Goal: Check status: Check status

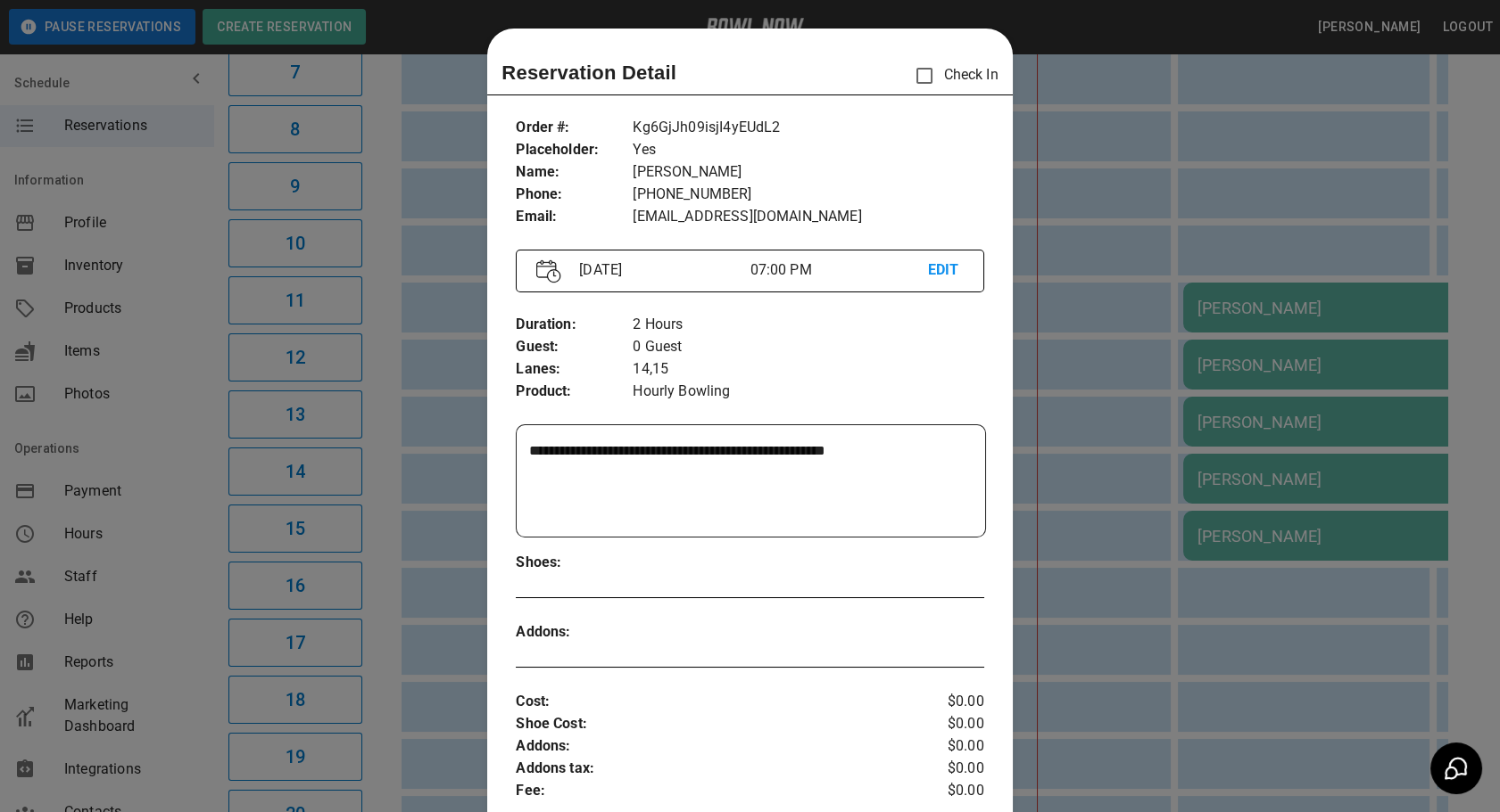
scroll to position [27, 0]
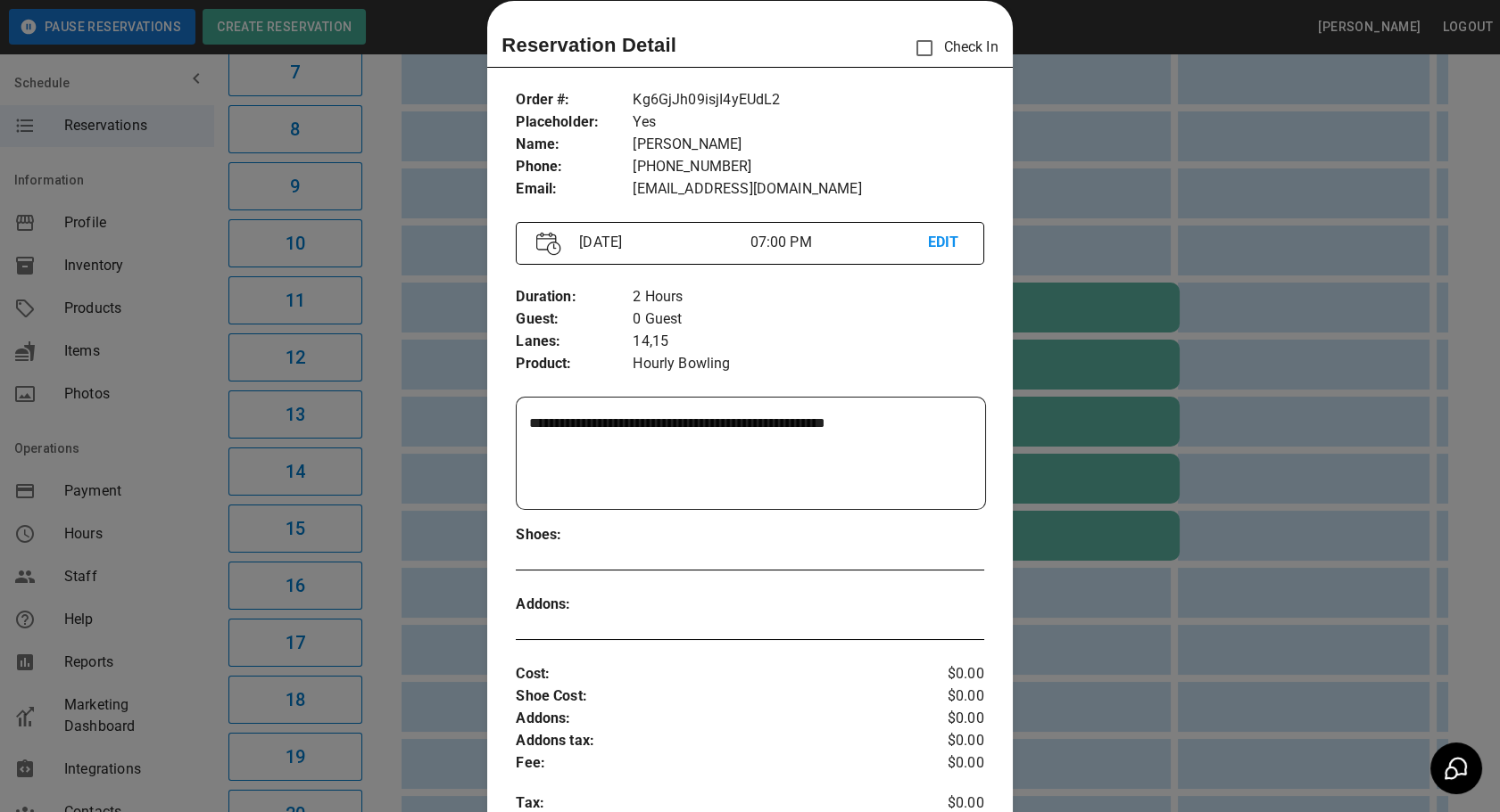
click at [1171, 564] on div at bounding box center [750, 406] width 1500 height 812
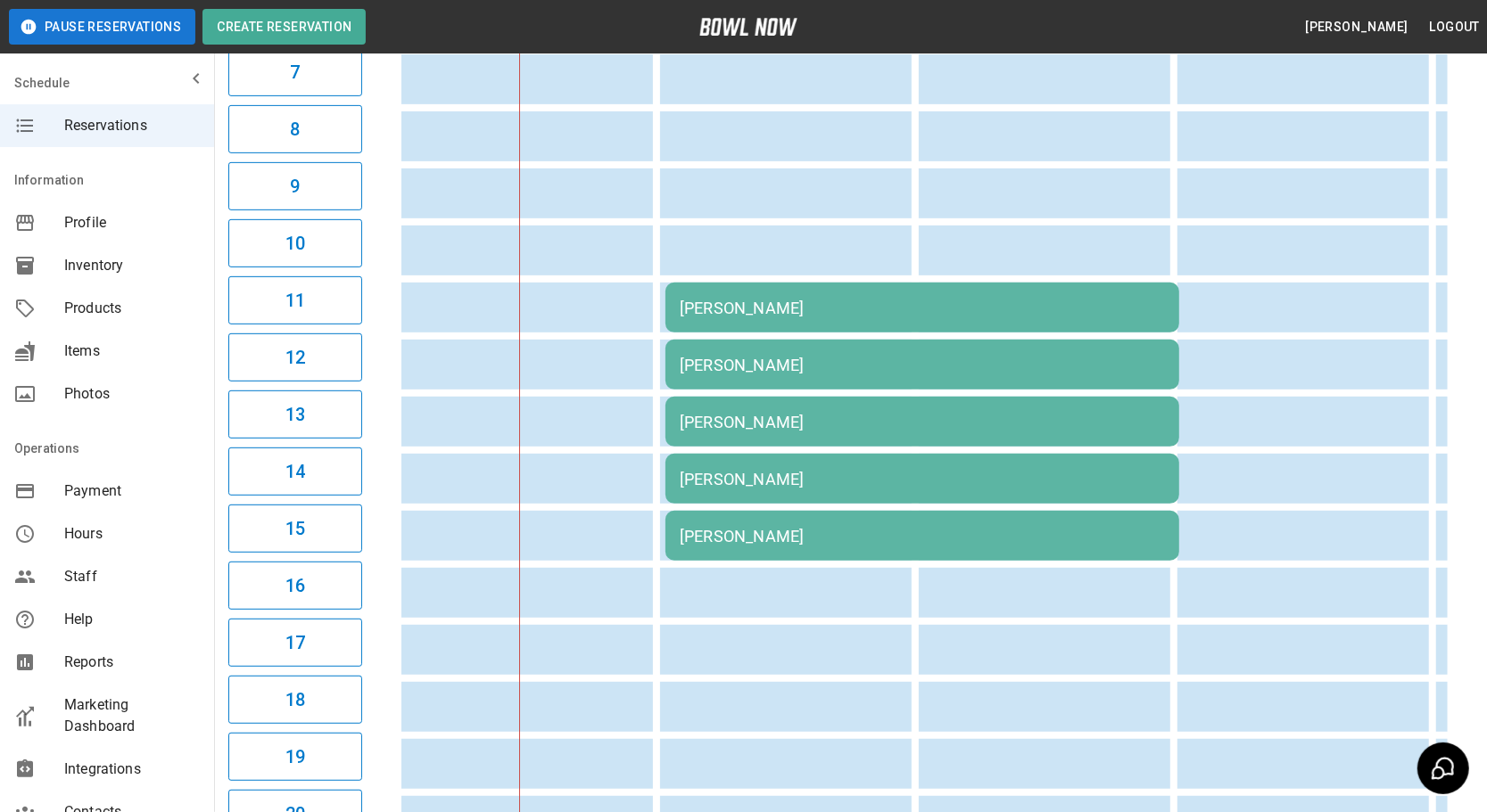
click at [901, 310] on td "[PERSON_NAME]" at bounding box center [923, 307] width 514 height 50
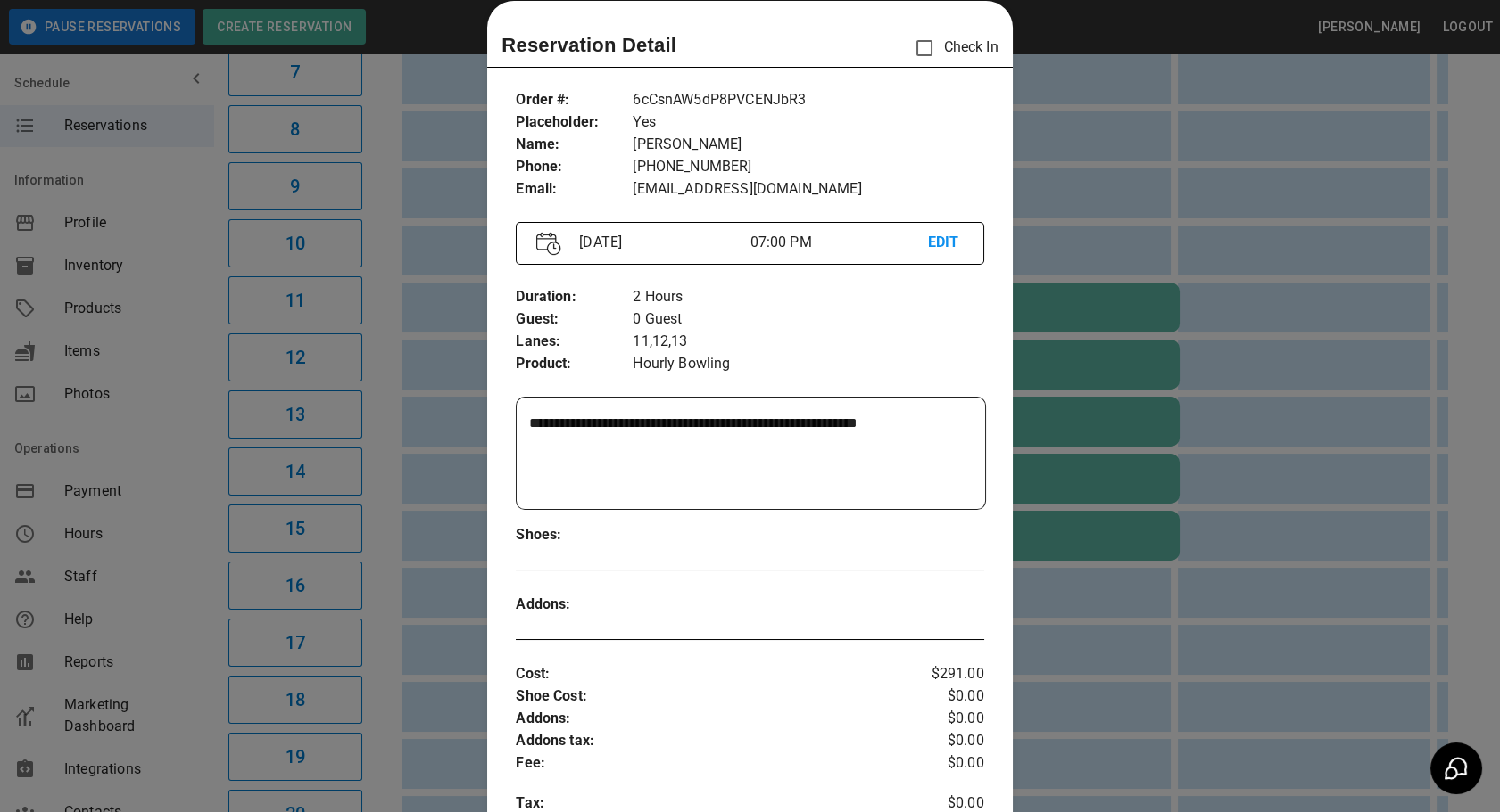
click at [1151, 603] on div at bounding box center [750, 406] width 1500 height 812
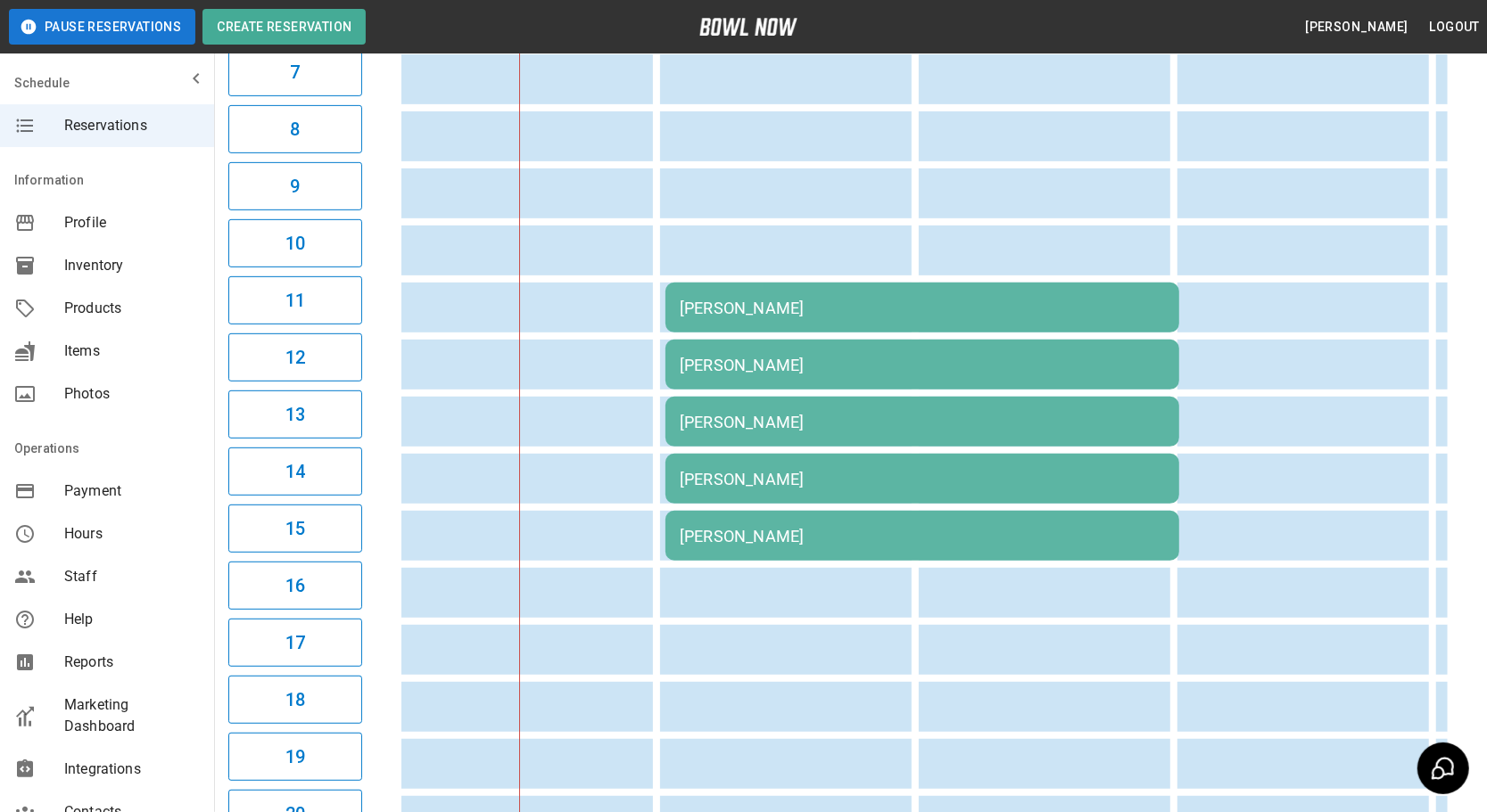
click at [909, 476] on div "[PERSON_NAME]" at bounding box center [922, 479] width 485 height 19
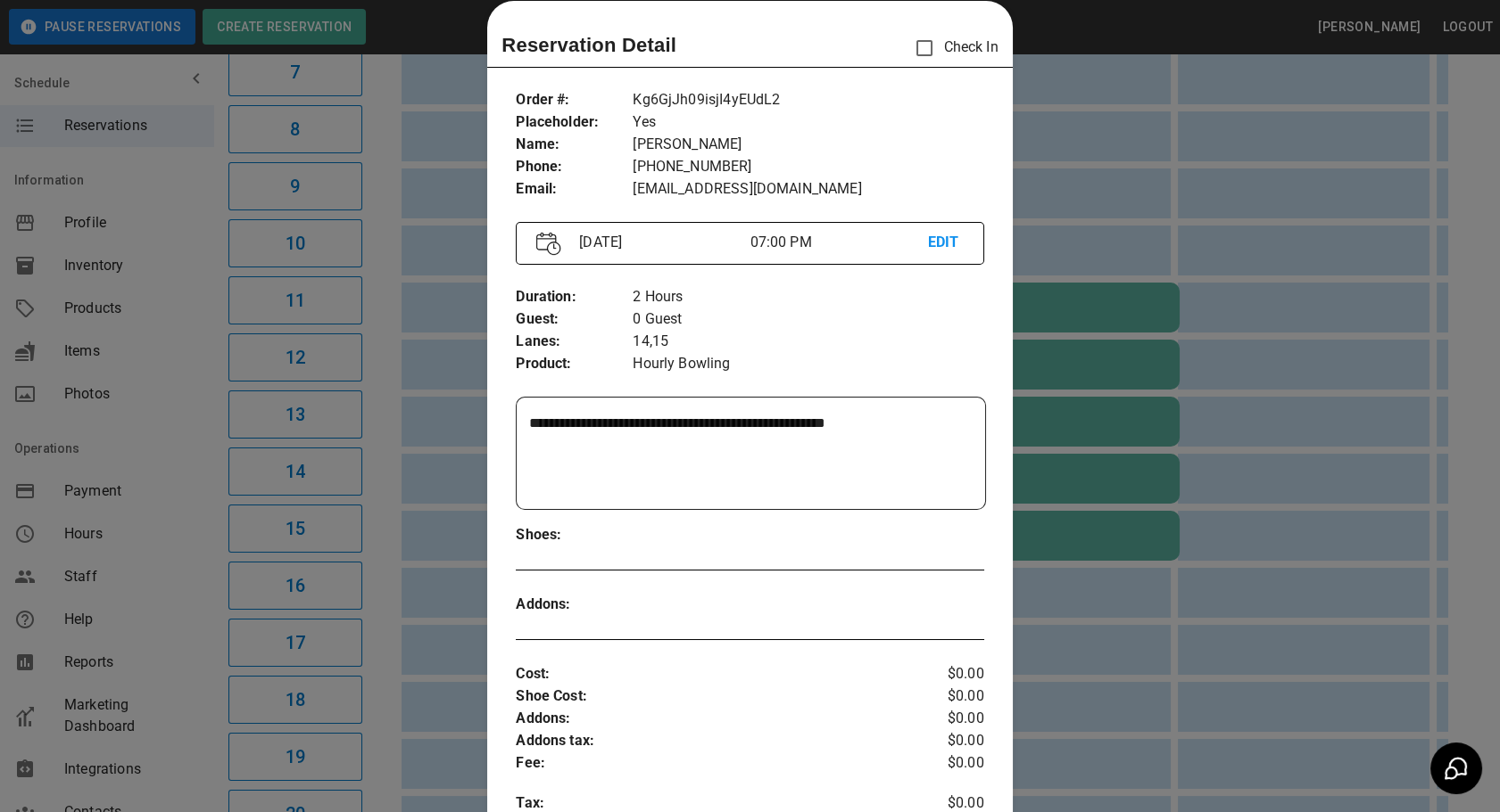
click at [1143, 682] on div at bounding box center [750, 406] width 1500 height 812
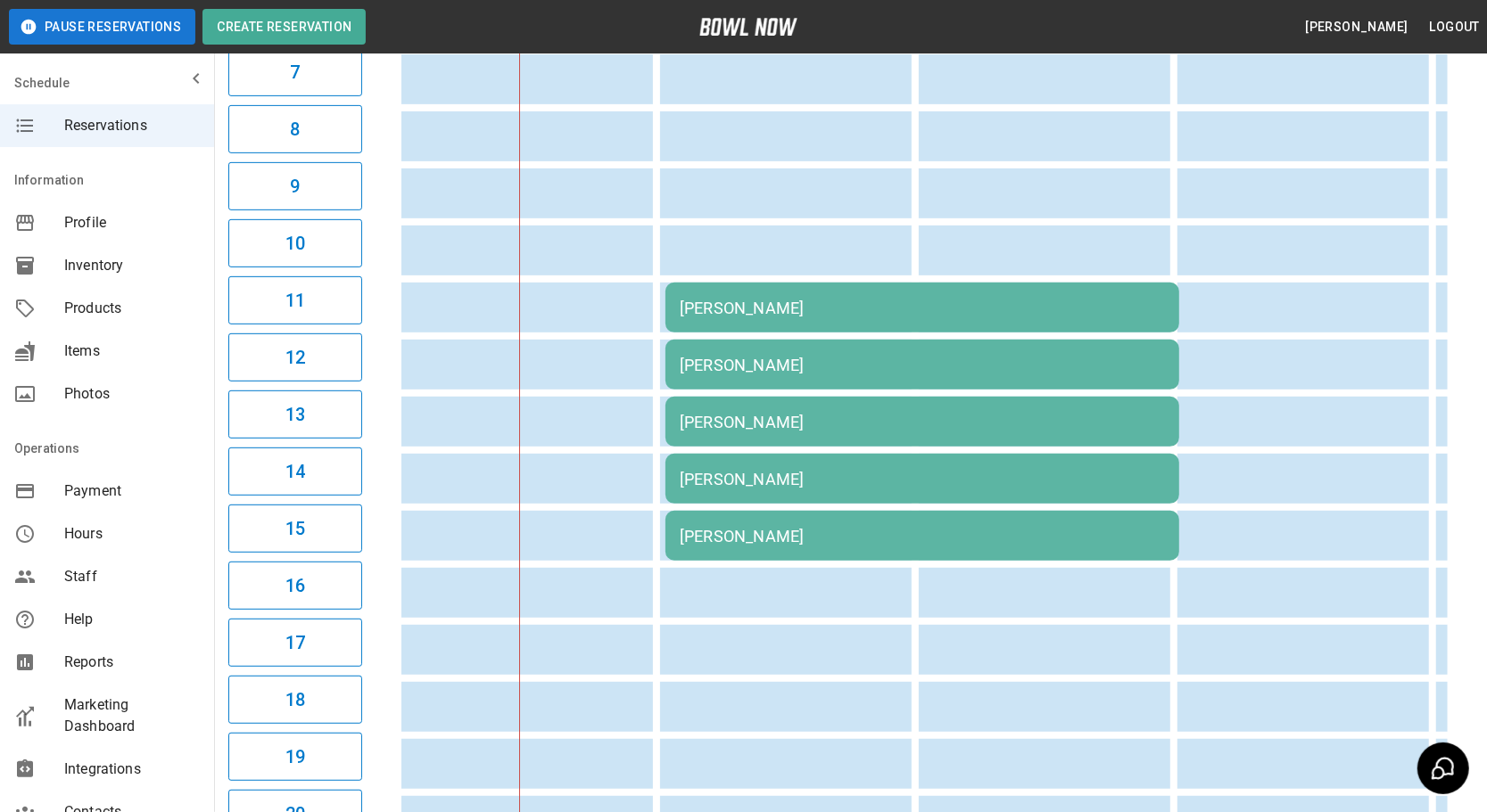
click at [921, 299] on div "[PERSON_NAME]" at bounding box center [922, 307] width 485 height 19
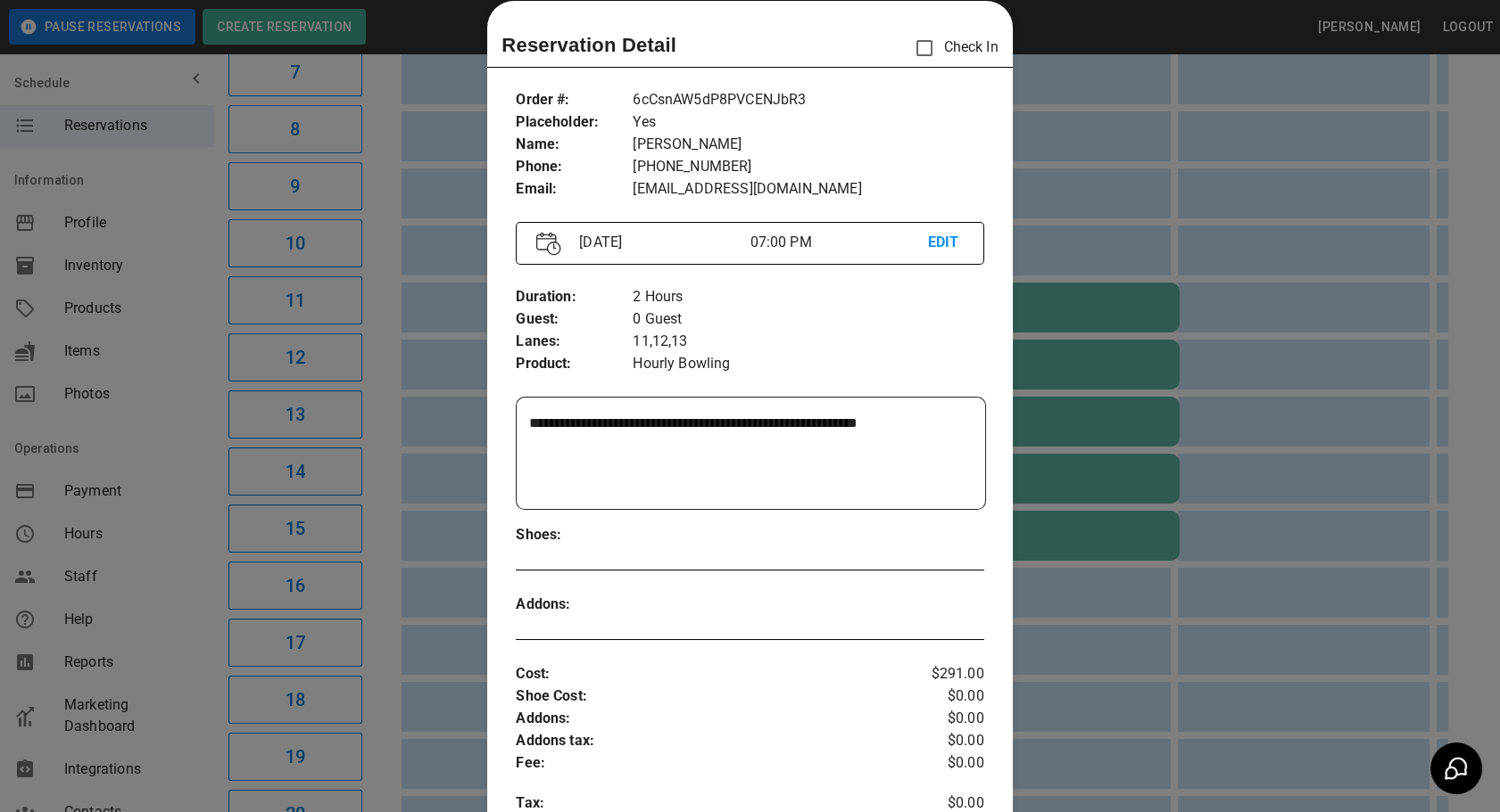
click at [1122, 646] on div at bounding box center [750, 406] width 1500 height 812
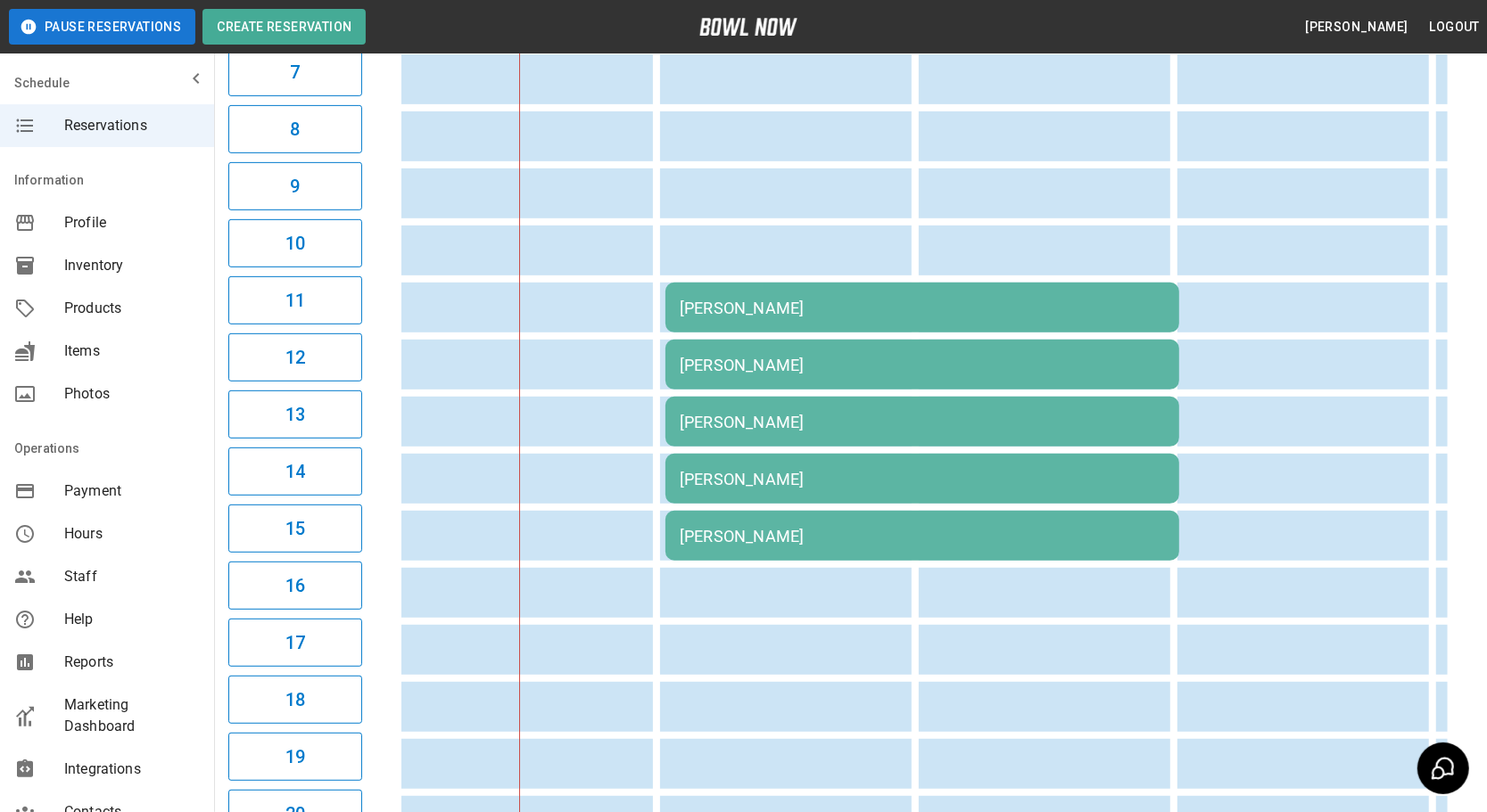
click at [986, 511] on td "[PERSON_NAME]" at bounding box center [923, 536] width 514 height 50
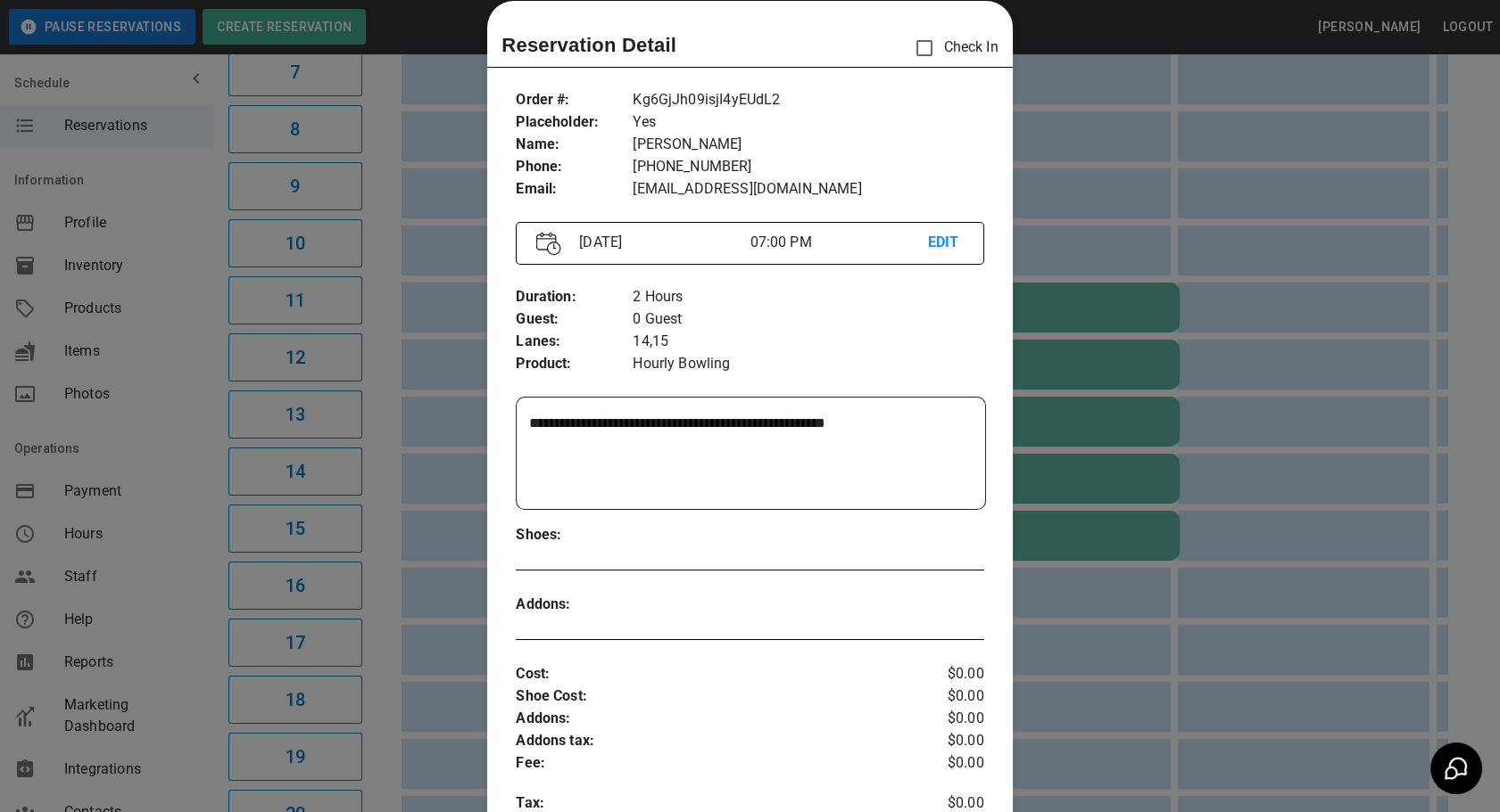
scroll to position [0, 776]
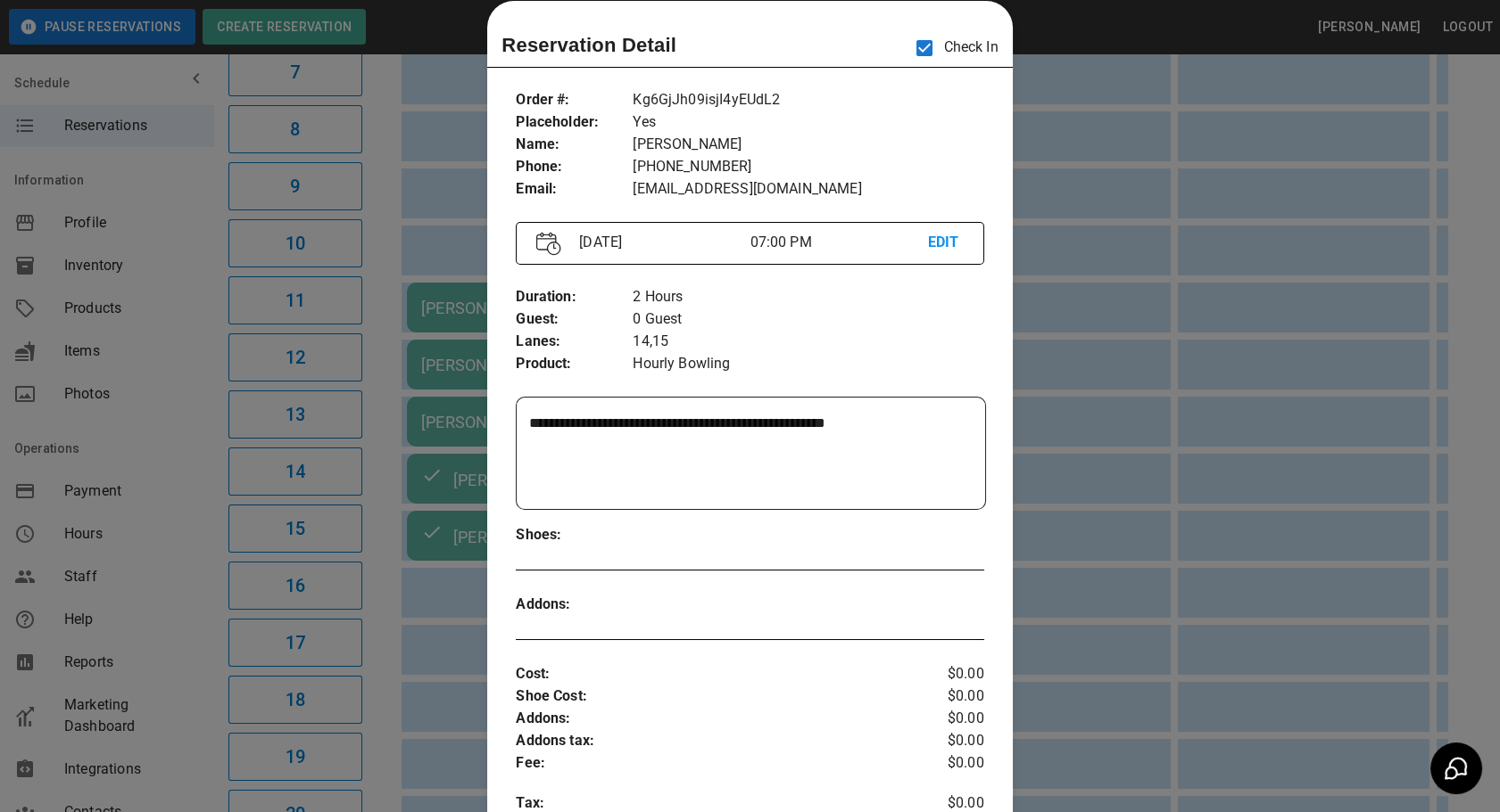
click at [1093, 536] on div at bounding box center [750, 406] width 1500 height 812
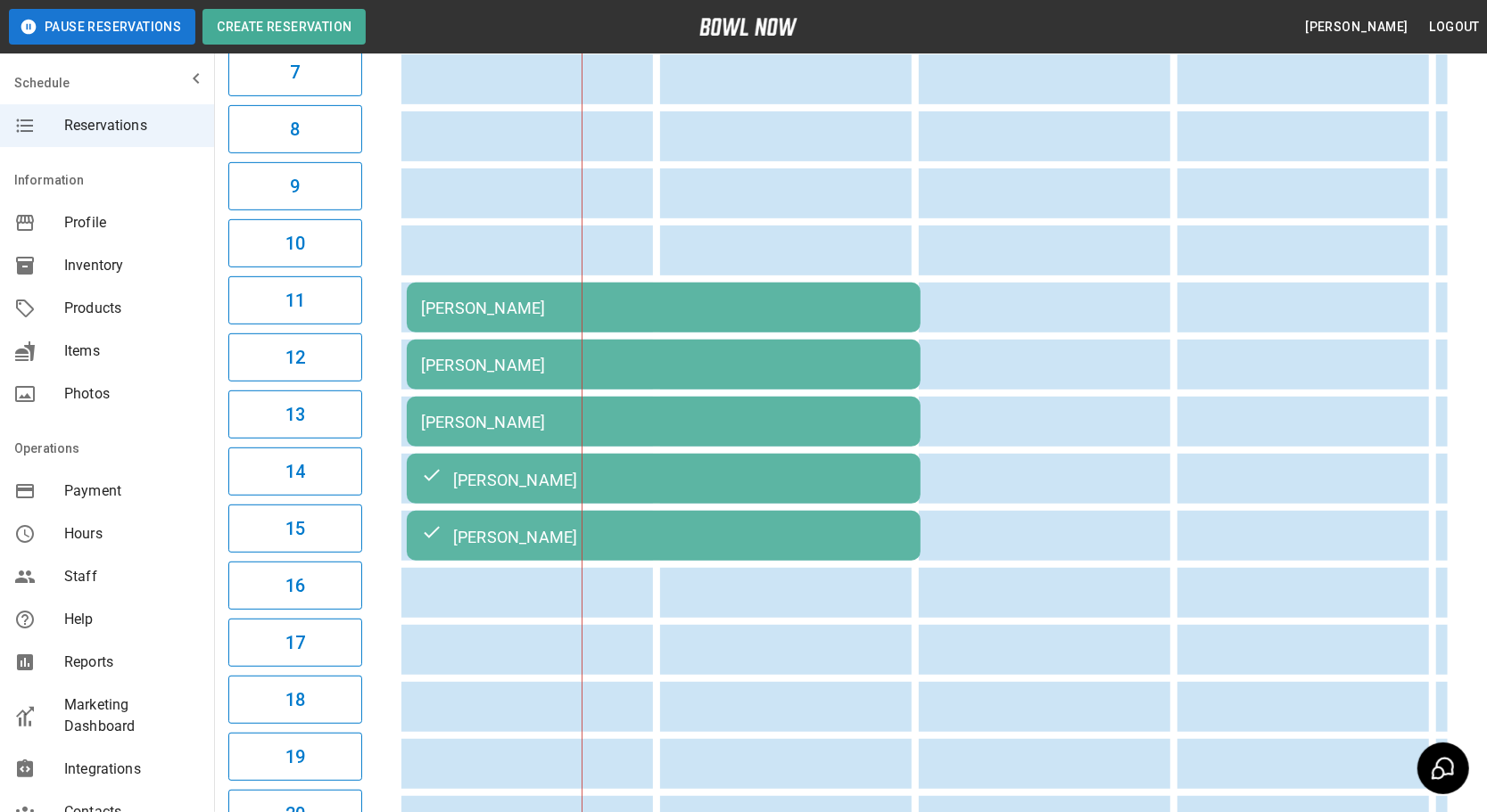
click at [601, 413] on div "[PERSON_NAME]" at bounding box center [663, 422] width 485 height 19
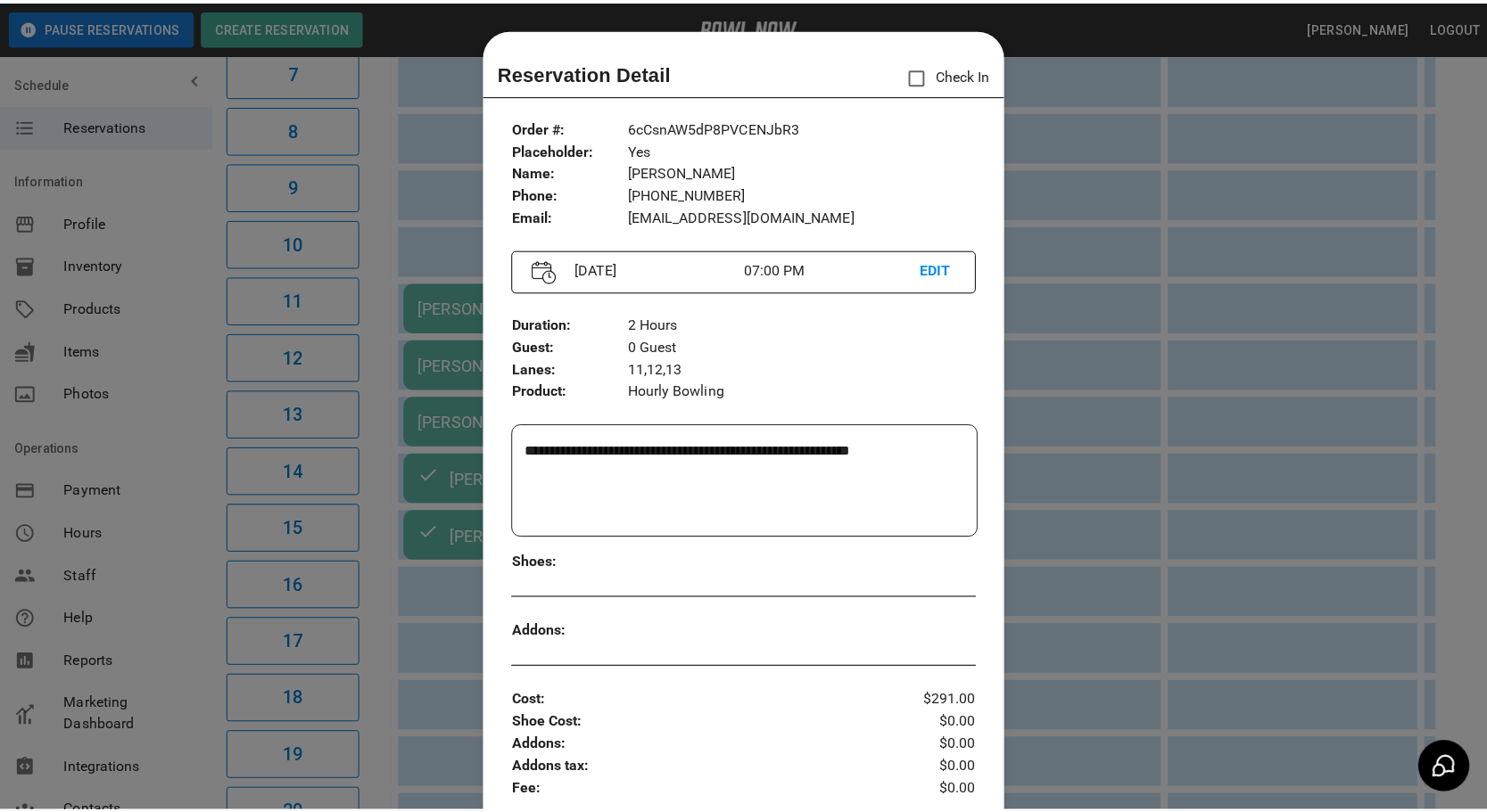
scroll to position [27, 0]
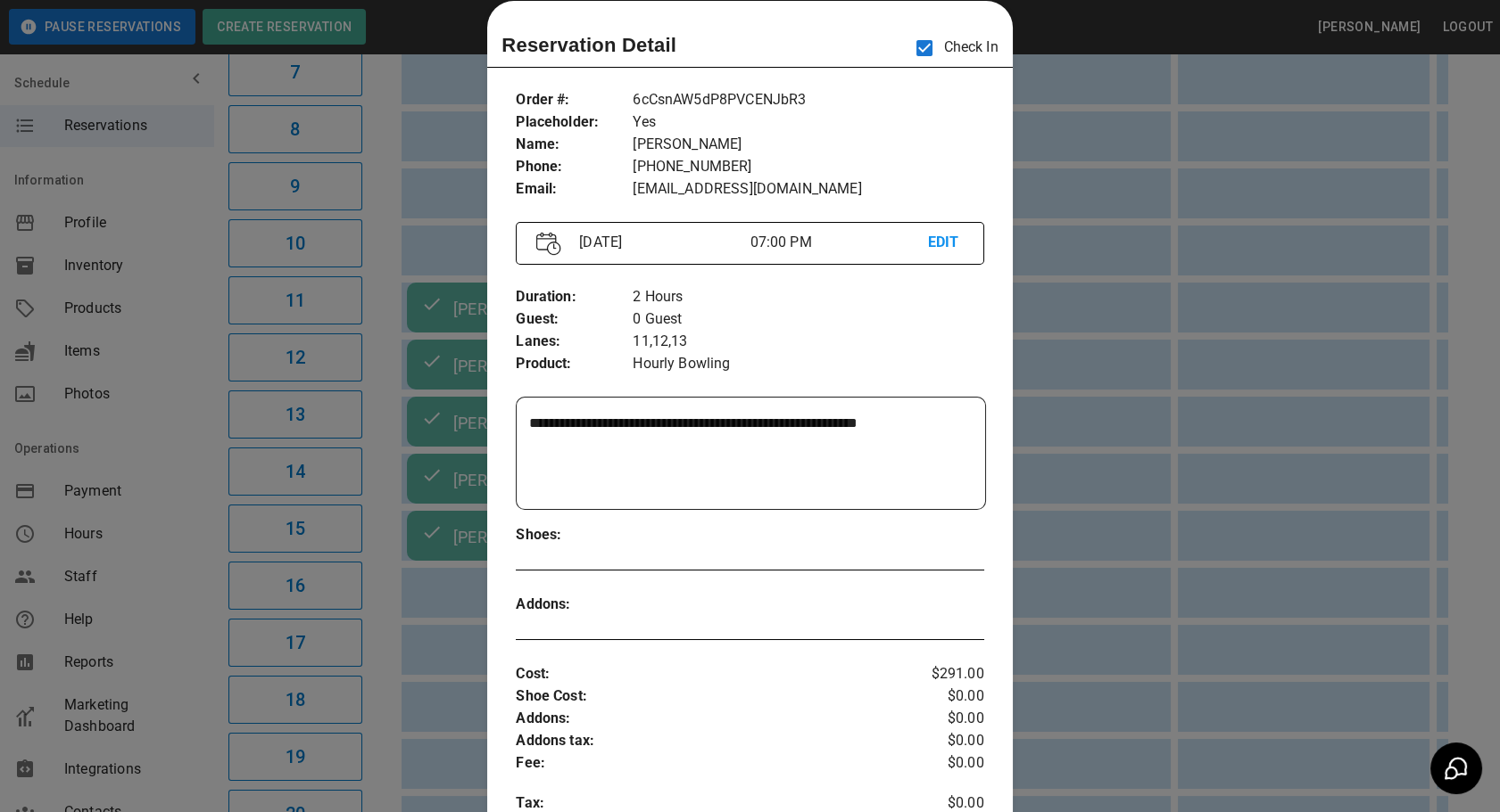
click at [1070, 621] on div at bounding box center [750, 406] width 1500 height 812
